Goal: Information Seeking & Learning: Check status

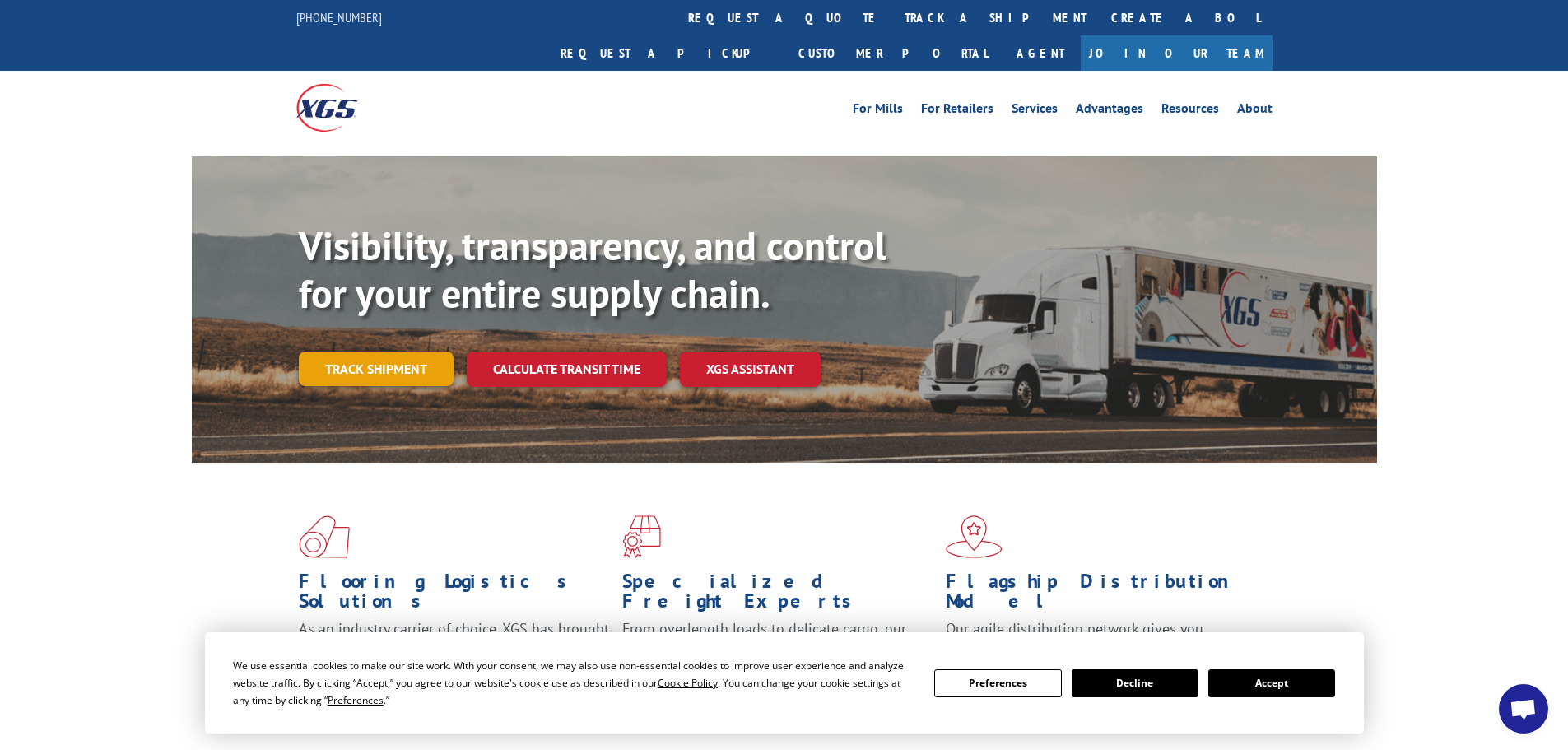
click at [398, 352] on link "Track shipment" at bounding box center [376, 369] width 155 height 35
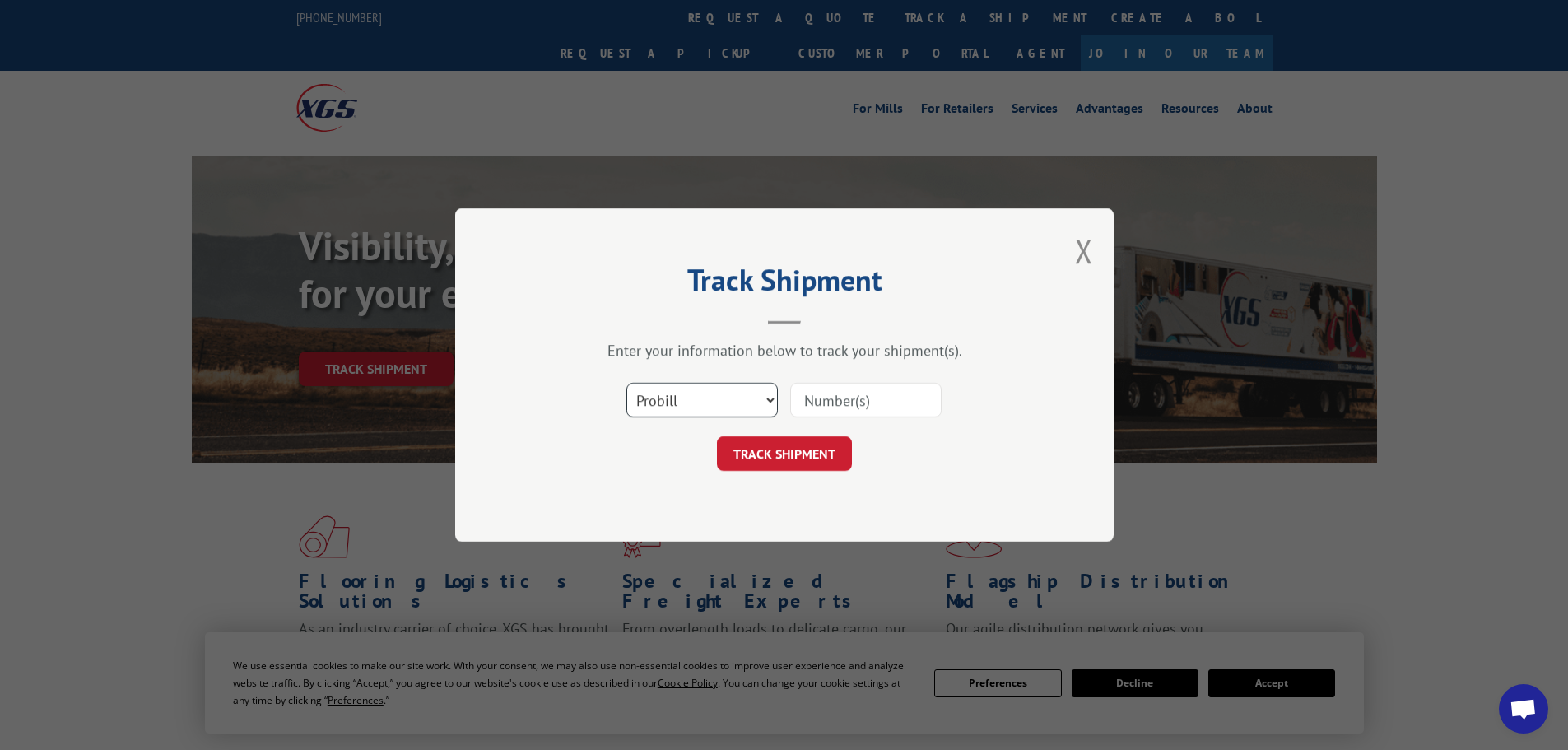
click at [759, 386] on select "Select category... Probill BOL PO" at bounding box center [701, 400] width 151 height 35
select select "bol"
click at [626, 383] on select "Select category... Probill BOL PO" at bounding box center [701, 400] width 151 height 35
click at [840, 405] on input at bounding box center [865, 400] width 151 height 35
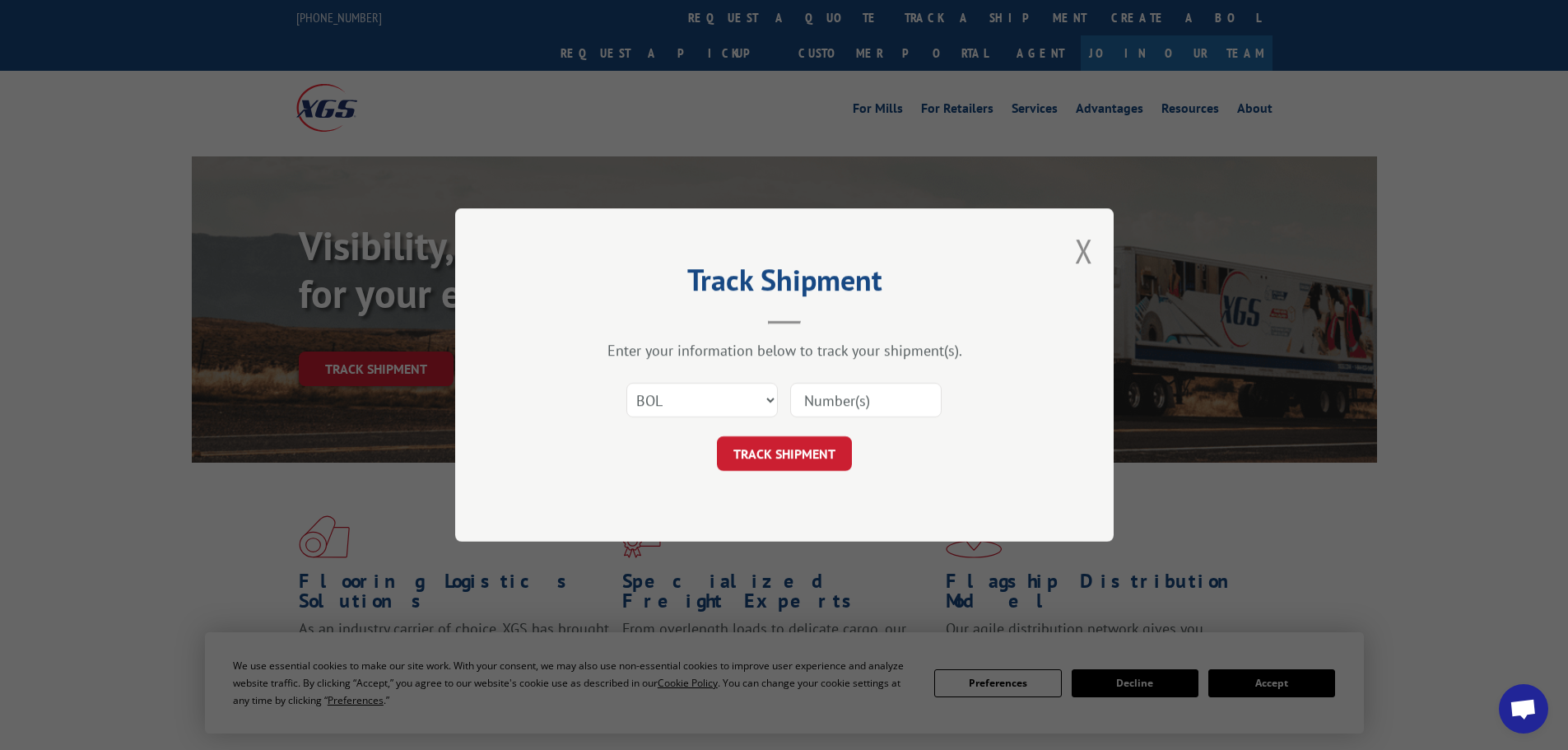
paste input "54387372"
type input "54387372"
click at [818, 458] on button "TRACK SHIPMENT" at bounding box center [784, 454] width 135 height 35
